Goal: Browse casually

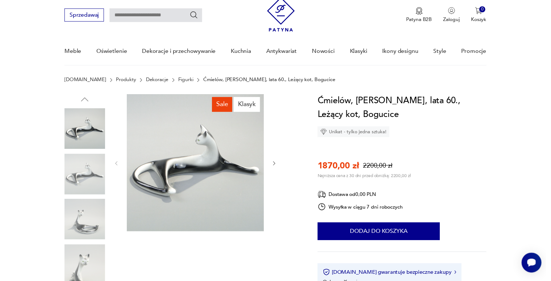
scroll to position [36, 0]
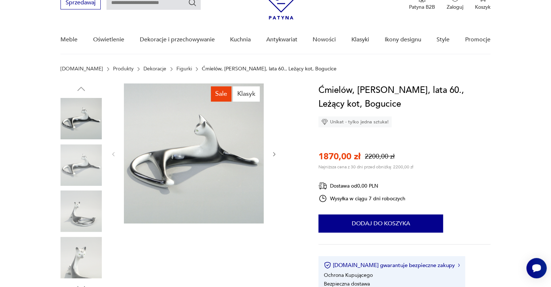
click at [275, 153] on icon "button" at bounding box center [274, 154] width 6 height 6
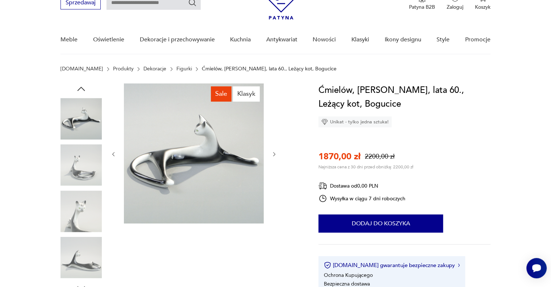
click at [192, 144] on img at bounding box center [194, 153] width 140 height 140
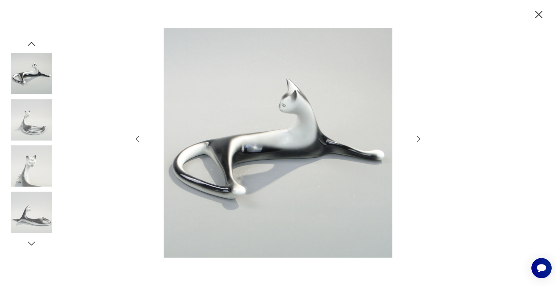
click at [417, 141] on icon "button" at bounding box center [418, 138] width 9 height 9
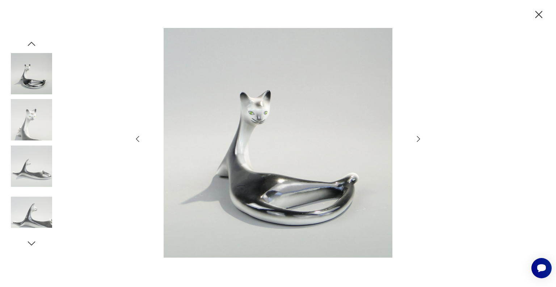
click at [417, 141] on icon "button" at bounding box center [418, 138] width 9 height 9
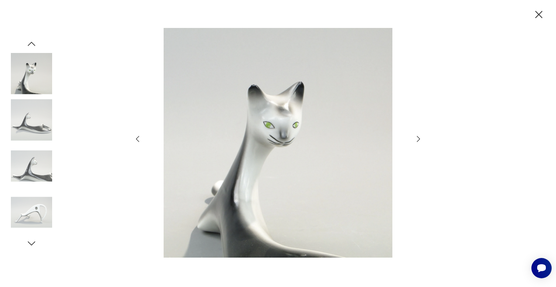
click at [417, 141] on icon "button" at bounding box center [418, 138] width 9 height 9
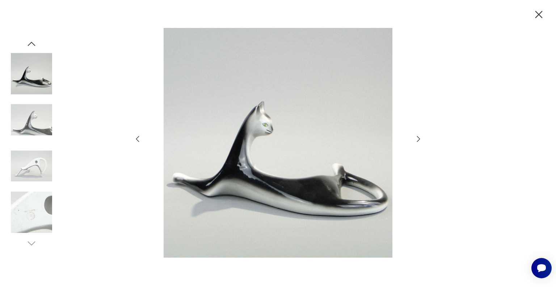
click at [417, 141] on icon "button" at bounding box center [418, 138] width 9 height 9
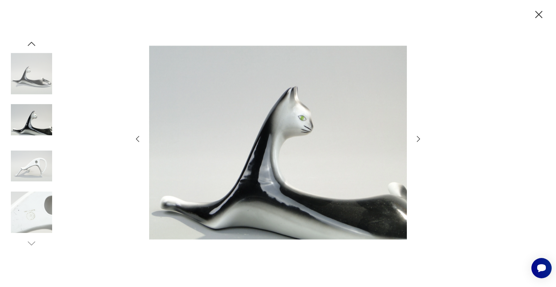
click at [417, 141] on icon "button" at bounding box center [418, 138] width 9 height 9
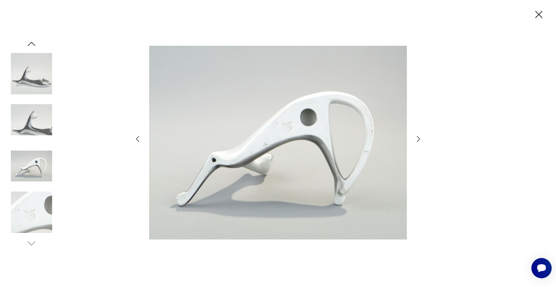
click at [417, 141] on icon "button" at bounding box center [418, 138] width 9 height 9
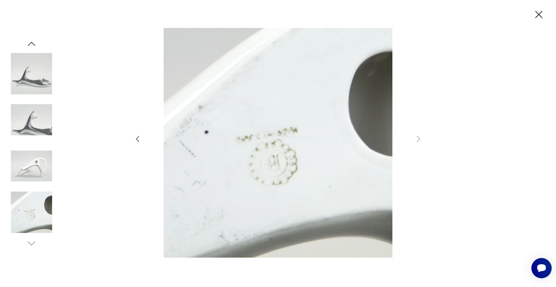
click at [539, 14] on icon "button" at bounding box center [539, 14] width 7 height 7
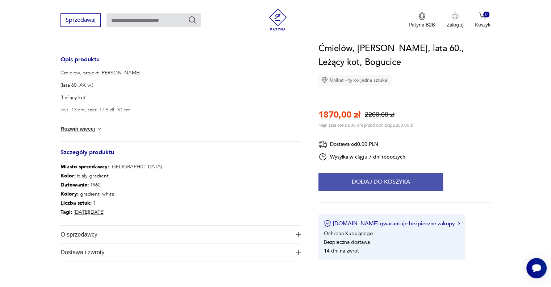
scroll to position [326, 0]
